Goal: Task Accomplishment & Management: Use online tool/utility

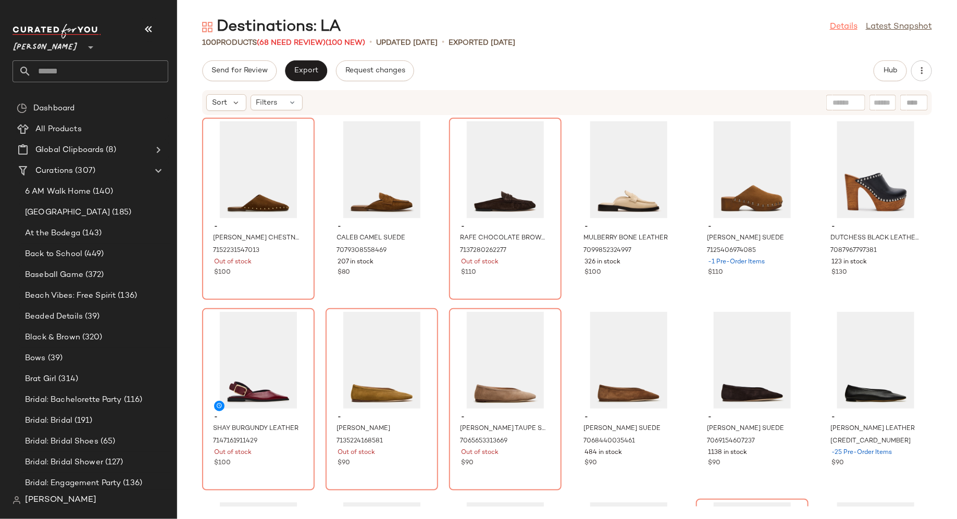
click at [835, 27] on link "Details" at bounding box center [844, 27] width 28 height 13
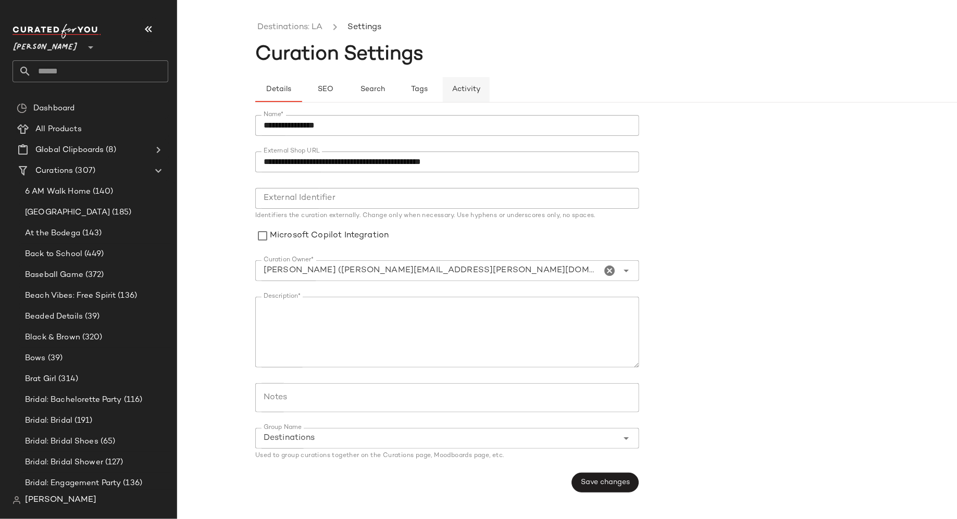
click at [466, 85] on span "Activity" at bounding box center [466, 89] width 29 height 8
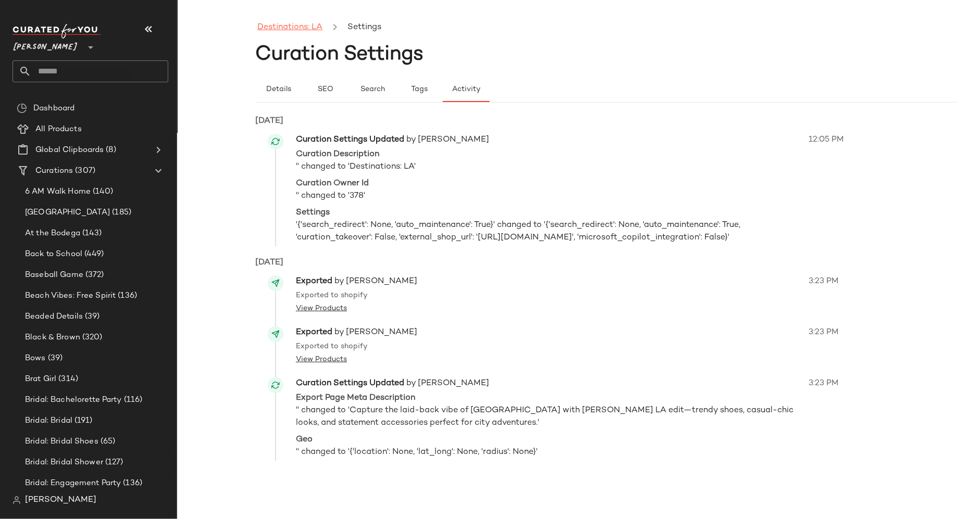
click at [288, 28] on link "Destinations: LA" at bounding box center [289, 28] width 65 height 14
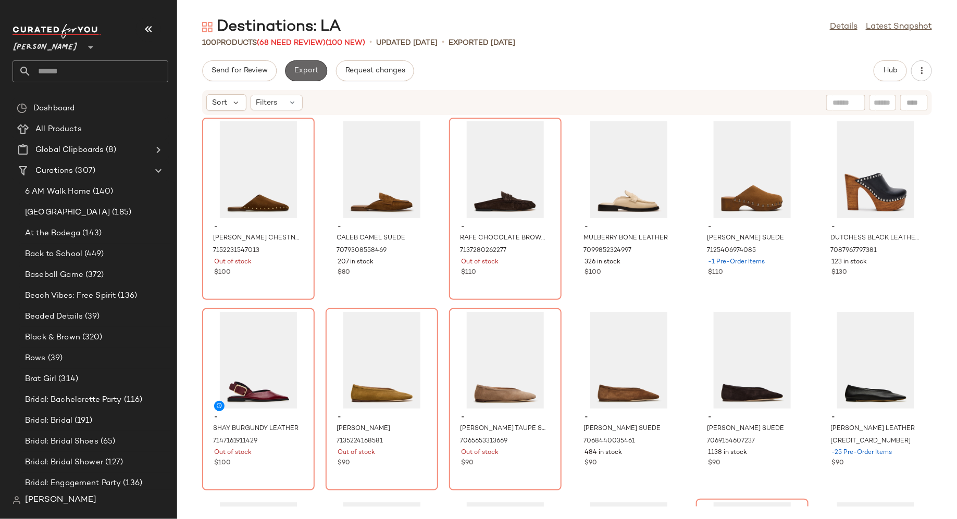
click at [309, 76] on button "Export" at bounding box center [306, 70] width 42 height 21
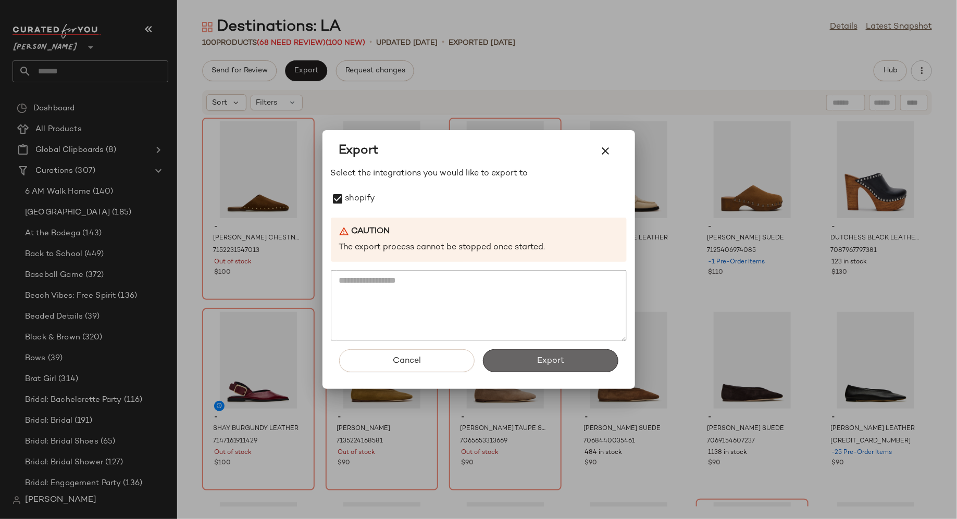
click at [542, 363] on span "Export" at bounding box center [550, 361] width 28 height 10
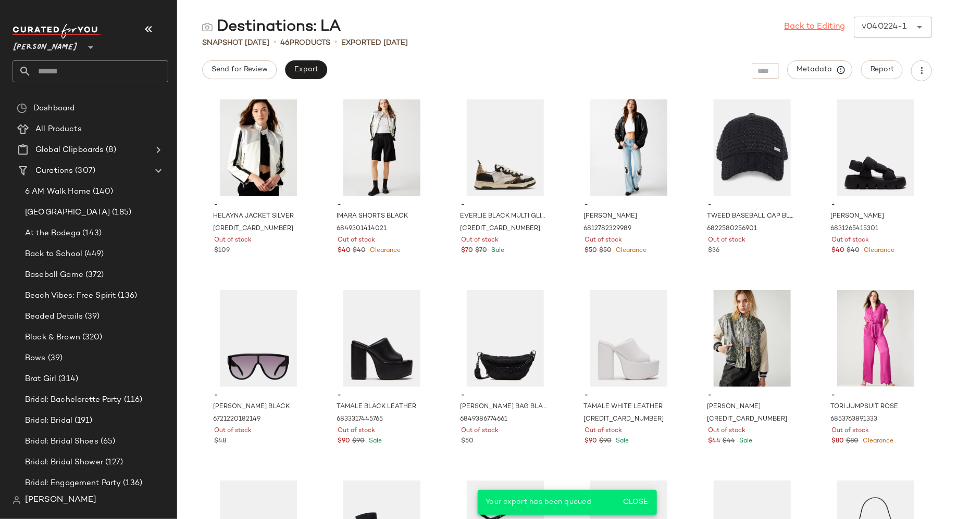
click at [818, 22] on link "Back to Editing" at bounding box center [814, 27] width 61 height 13
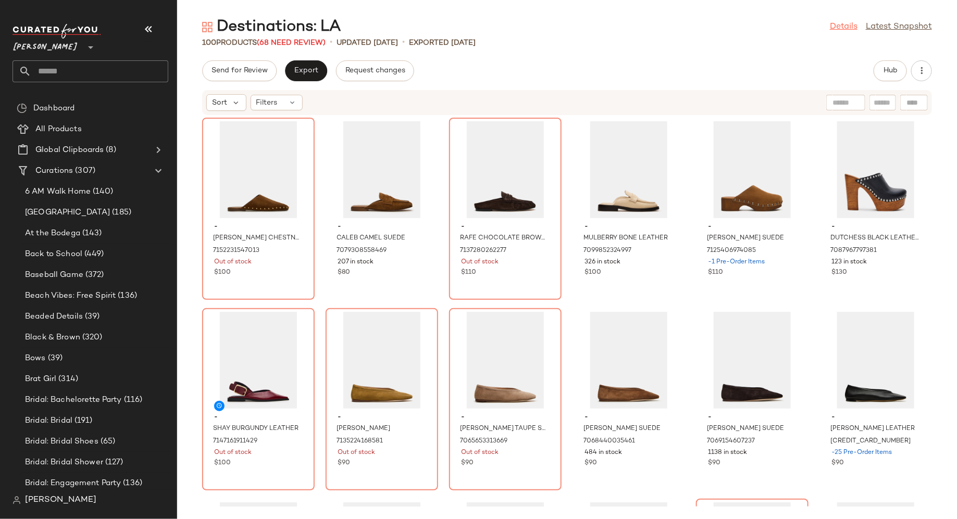
click at [844, 27] on link "Details" at bounding box center [844, 27] width 28 height 13
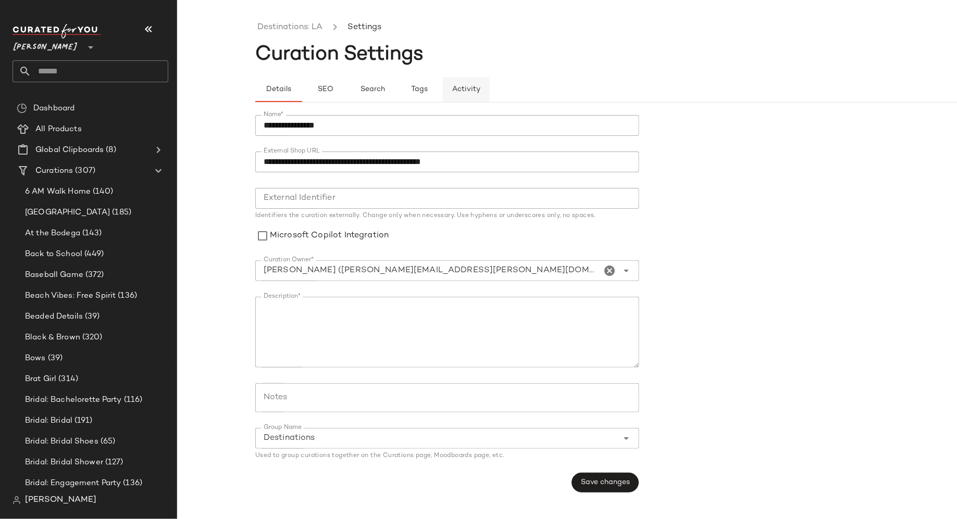
click at [474, 87] on span "Activity" at bounding box center [466, 89] width 29 height 8
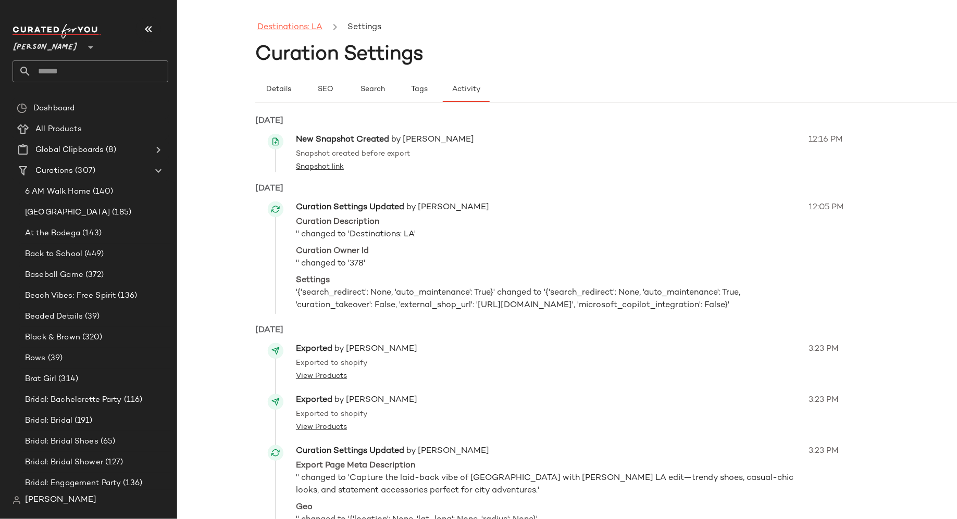
click at [296, 26] on link "Destinations: LA" at bounding box center [289, 28] width 65 height 14
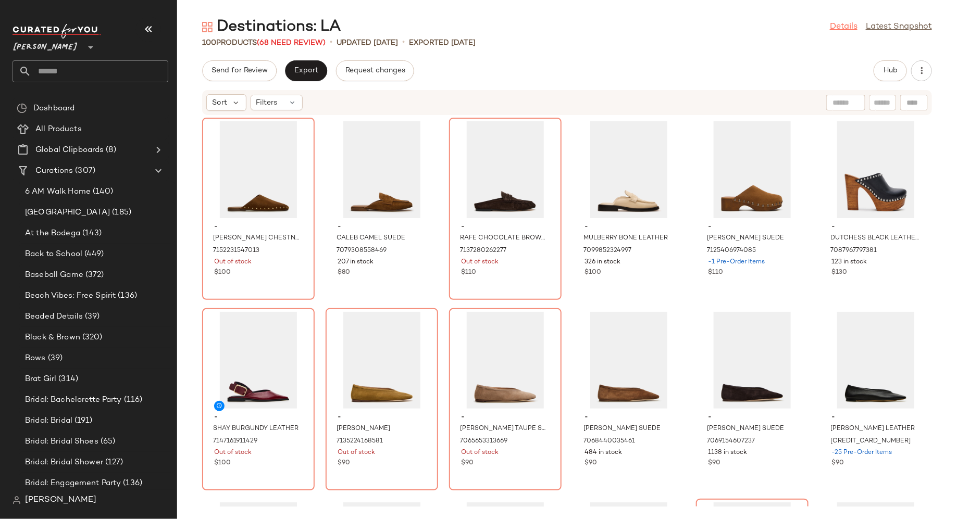
click at [835, 26] on link "Details" at bounding box center [844, 27] width 28 height 13
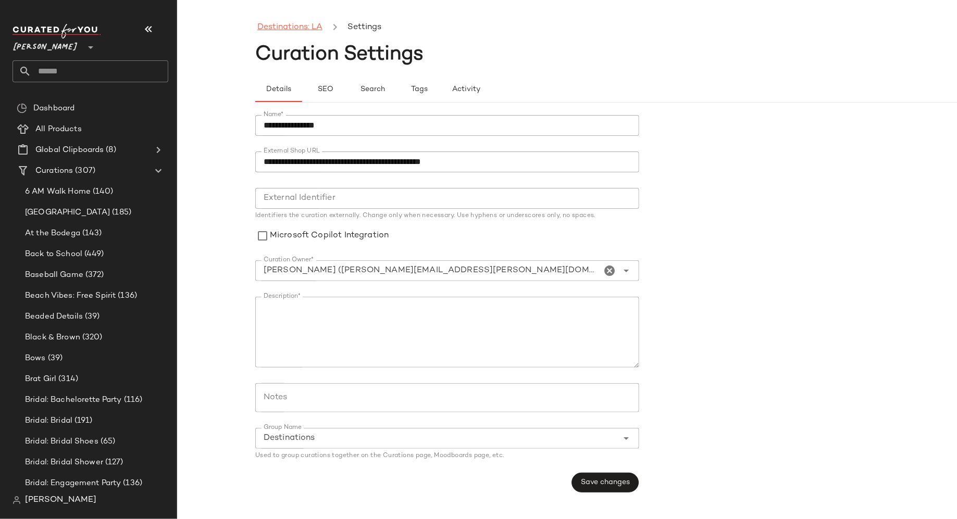
click at [311, 29] on link "Destinations: LA" at bounding box center [289, 28] width 65 height 14
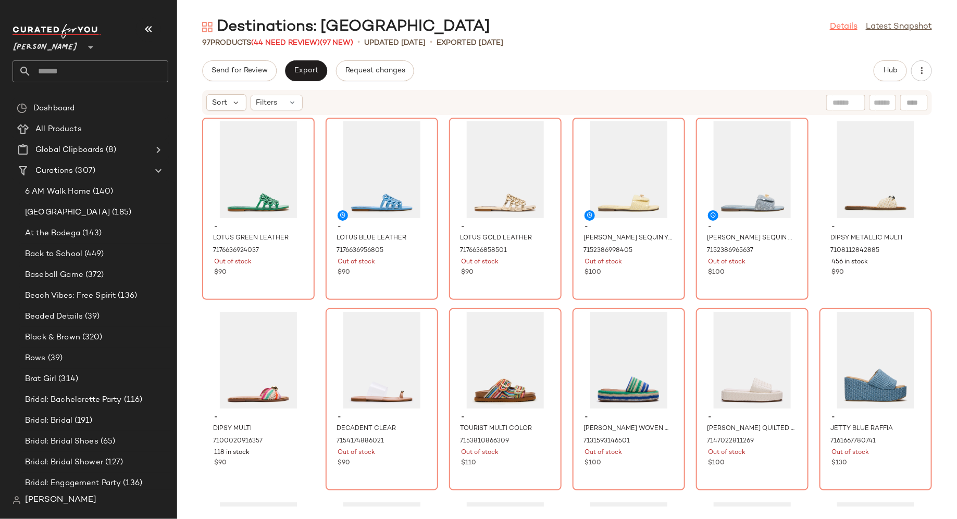
click at [843, 26] on link "Details" at bounding box center [844, 27] width 28 height 13
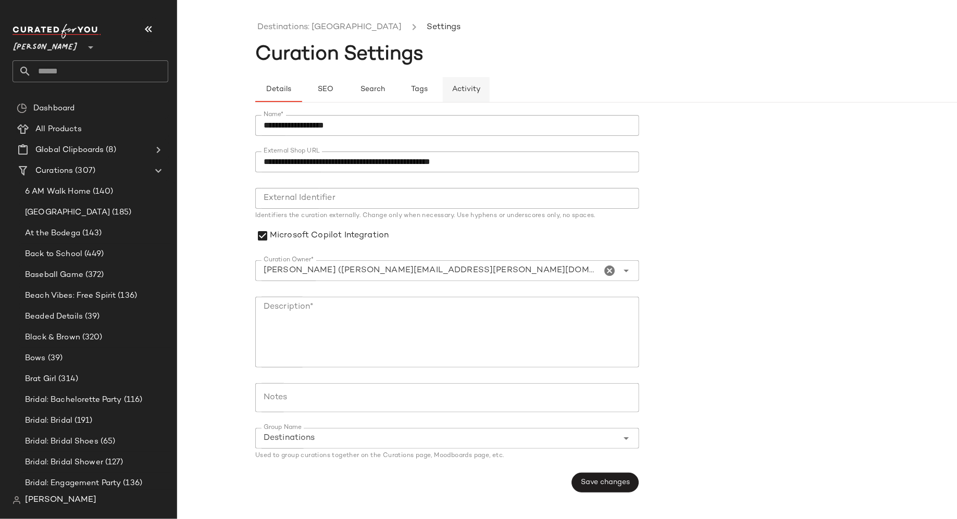
click at [464, 90] on span "Activity" at bounding box center [466, 89] width 29 height 8
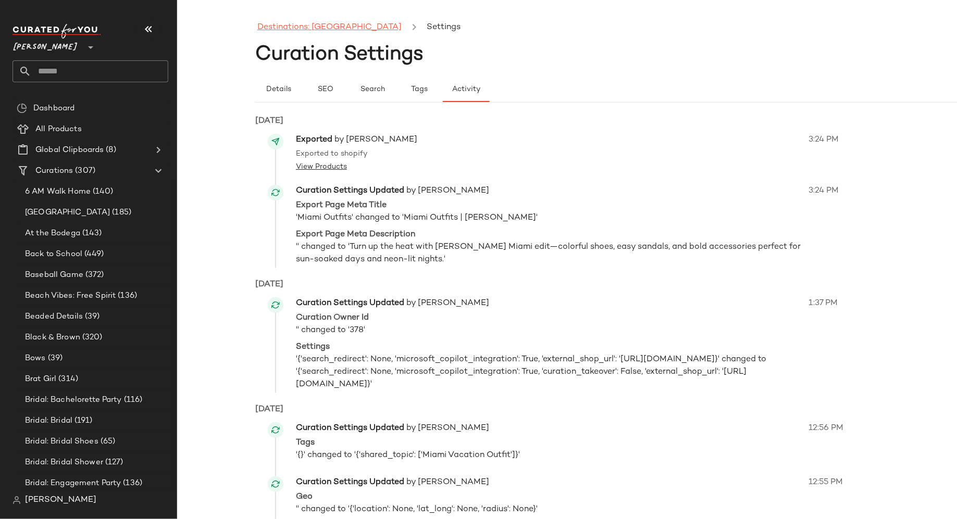
click at [302, 23] on link "Destinations: Miami" at bounding box center [329, 28] width 144 height 14
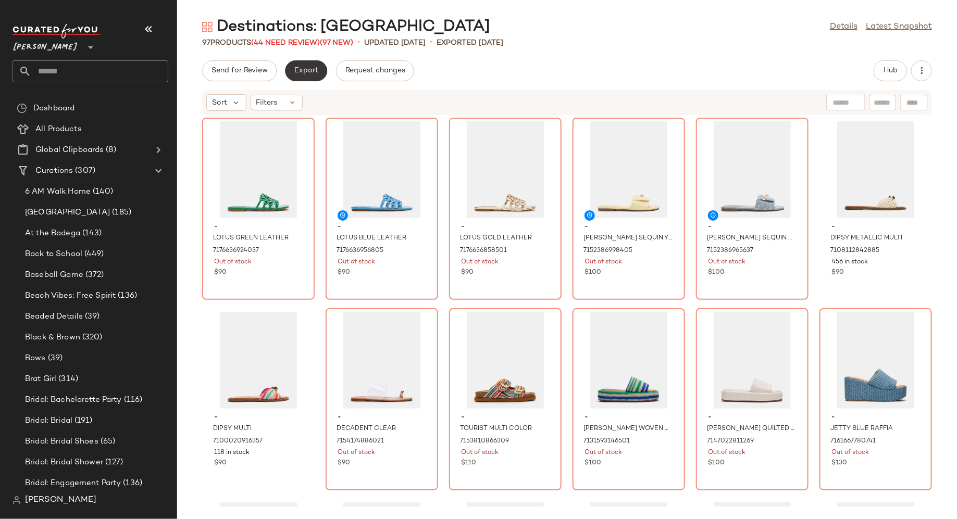
click at [307, 76] on button "Export" at bounding box center [306, 70] width 42 height 21
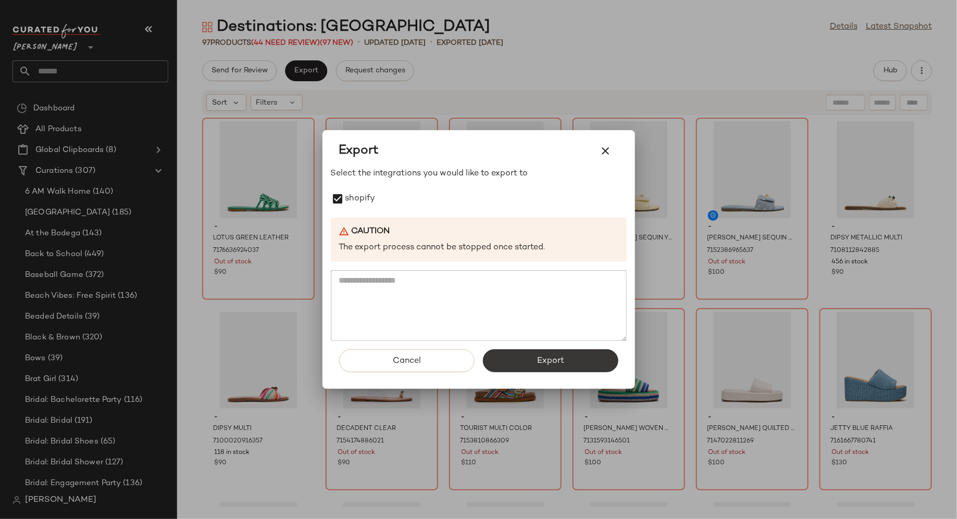
click at [551, 364] on span "Export" at bounding box center [550, 361] width 28 height 10
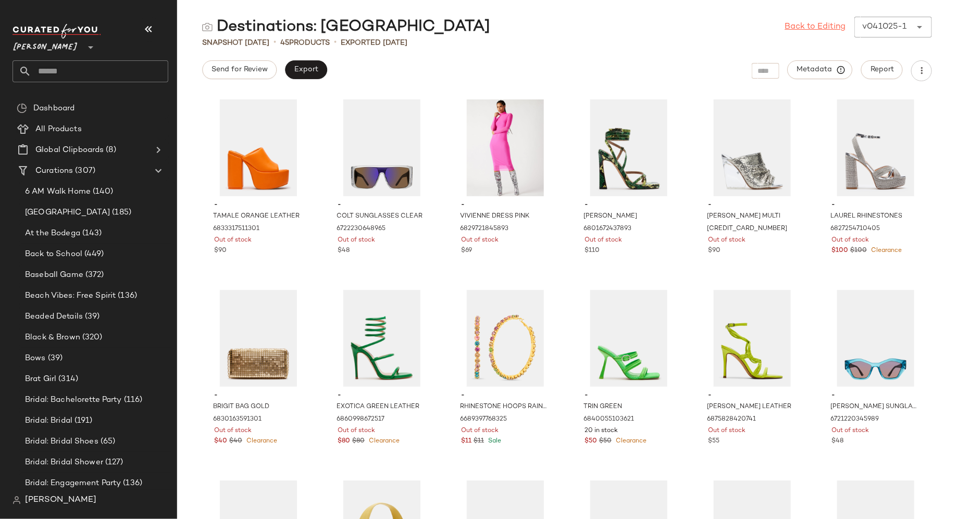
click at [820, 28] on link "Back to Editing" at bounding box center [815, 27] width 61 height 13
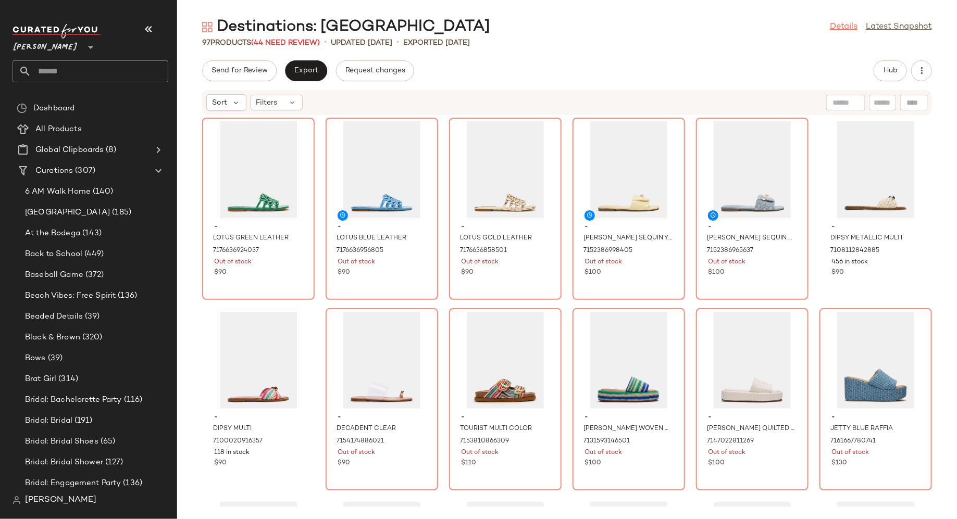
click at [844, 28] on link "Details" at bounding box center [844, 27] width 28 height 13
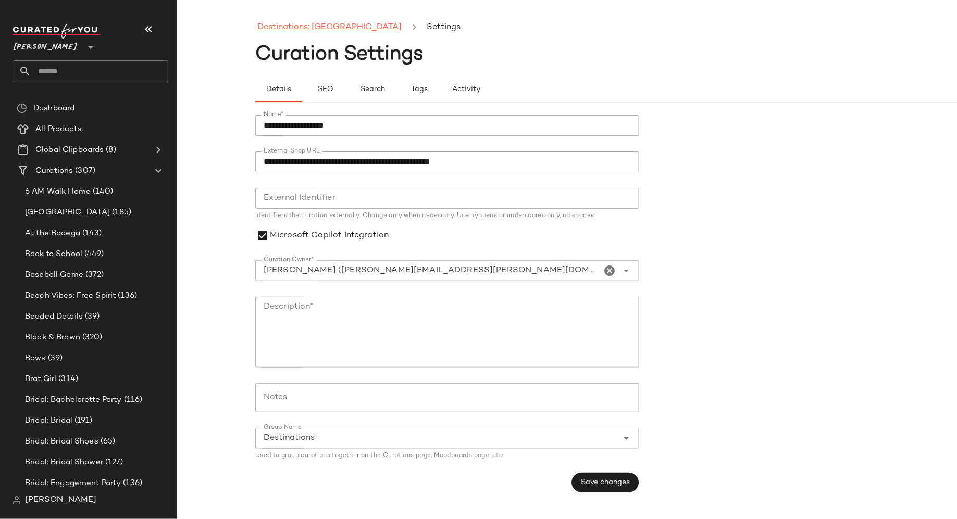
click at [325, 27] on link "Destinations: Miami" at bounding box center [329, 28] width 144 height 14
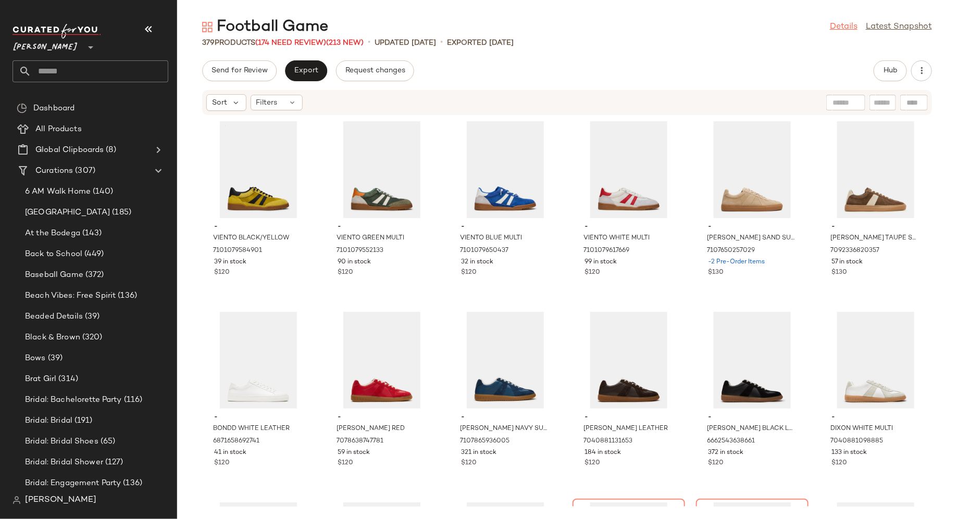
click at [840, 28] on link "Details" at bounding box center [844, 27] width 28 height 13
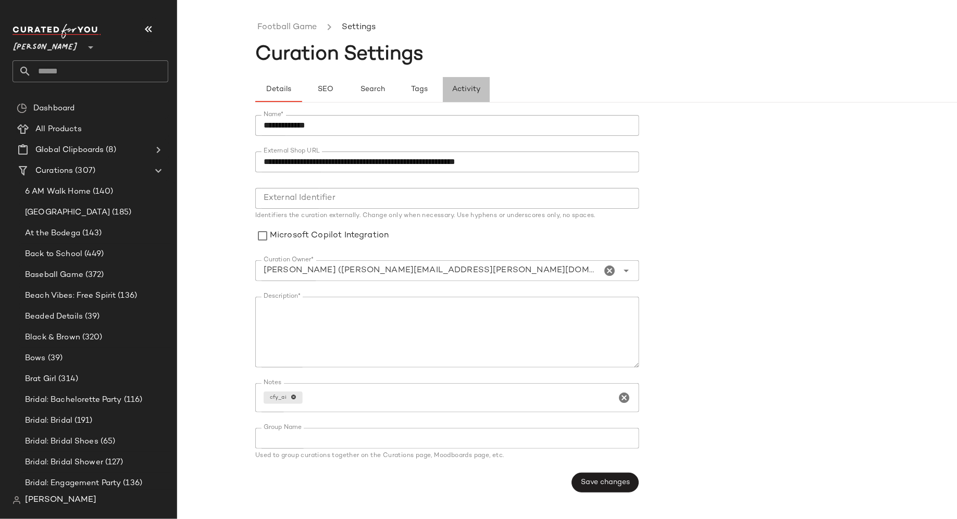
click at [468, 88] on span "Activity" at bounding box center [466, 89] width 29 height 8
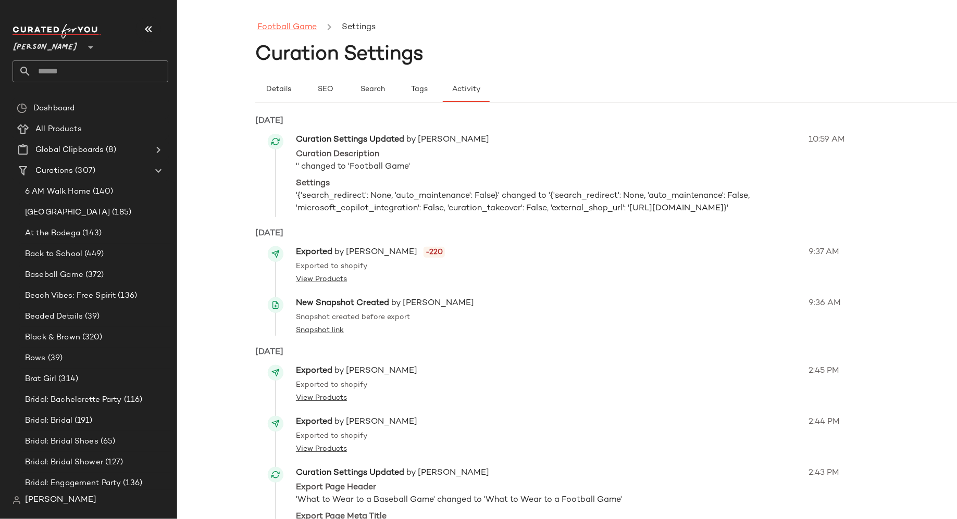
click at [292, 24] on link "Football Game" at bounding box center [286, 28] width 59 height 14
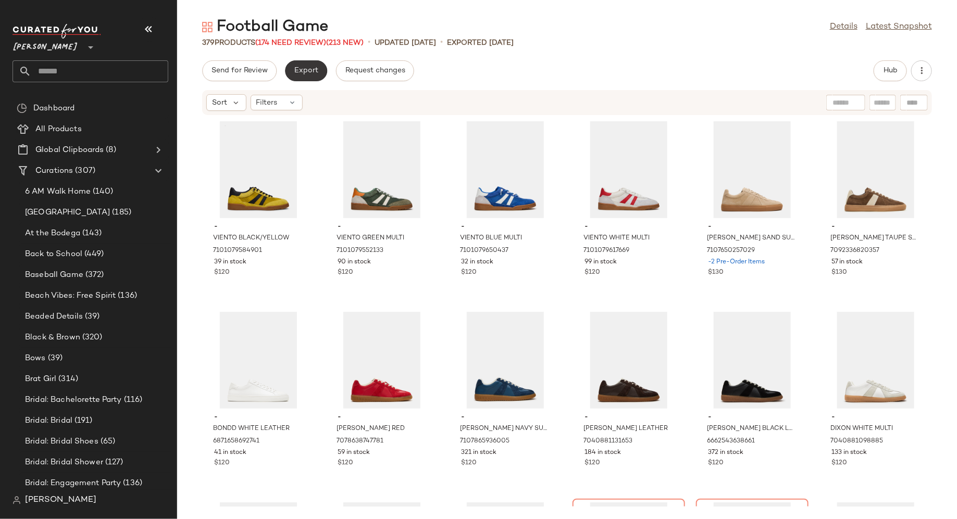
click at [311, 72] on span "Export" at bounding box center [306, 71] width 24 height 8
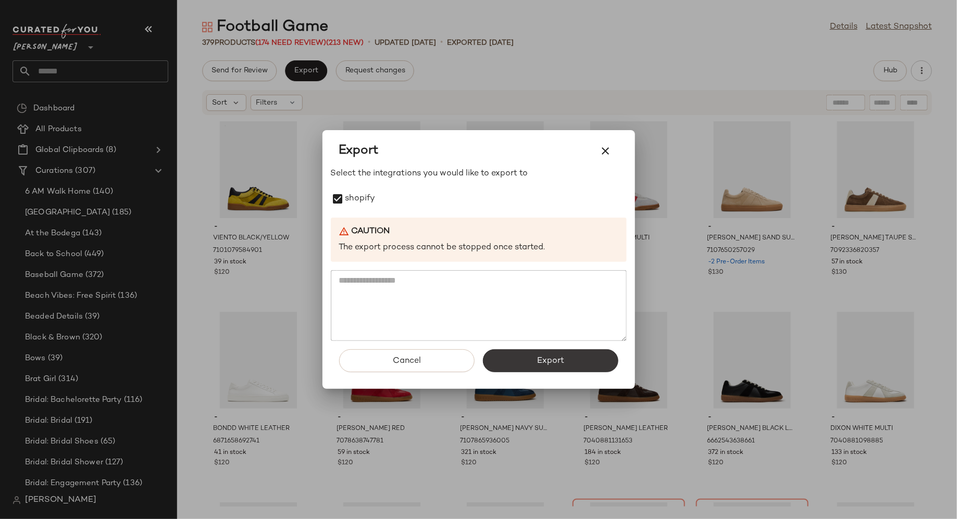
click at [539, 357] on span "Export" at bounding box center [550, 361] width 28 height 10
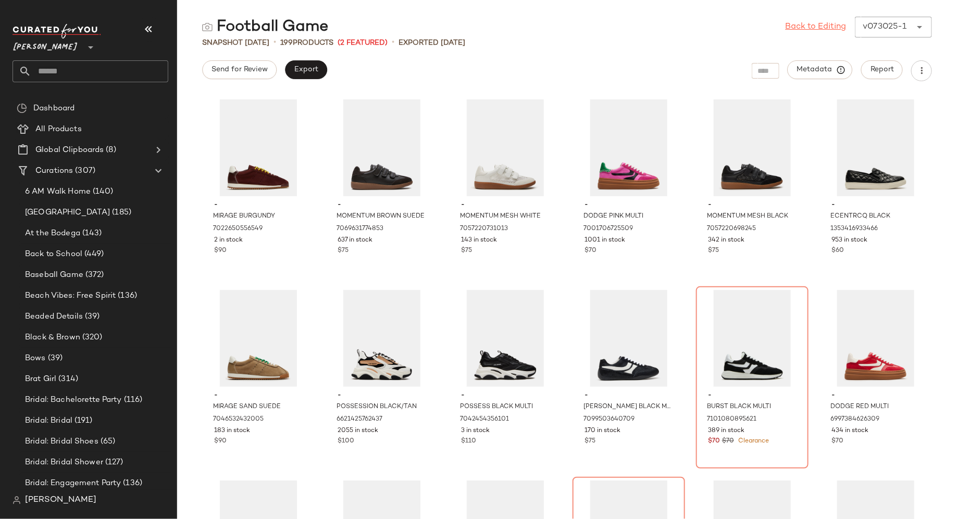
click at [817, 30] on link "Back to Editing" at bounding box center [815, 27] width 61 height 13
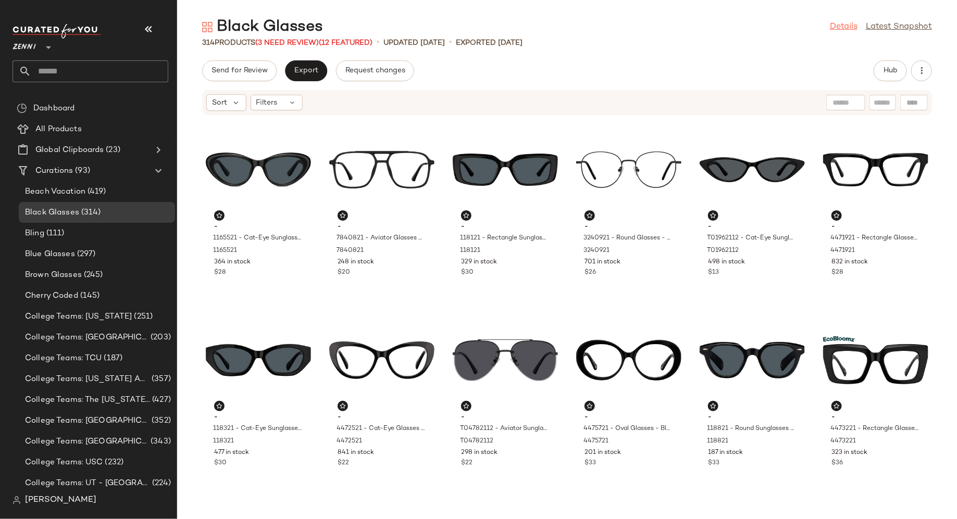
click at [841, 25] on link "Details" at bounding box center [844, 27] width 28 height 13
